Goal: Task Accomplishment & Management: Use online tool/utility

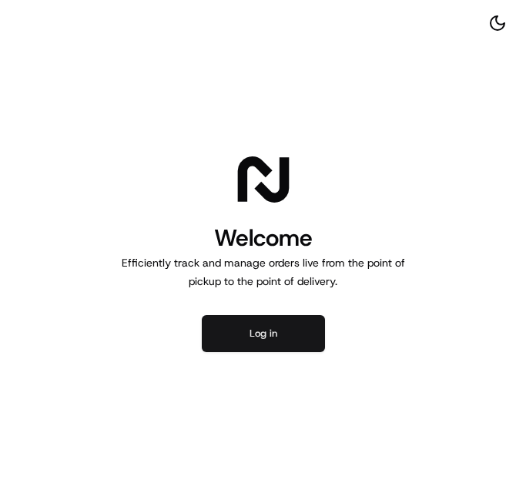
click at [264, 333] on button "Log in" at bounding box center [263, 333] width 123 height 37
